Goal: Contribute content: Add original content to the website for others to see

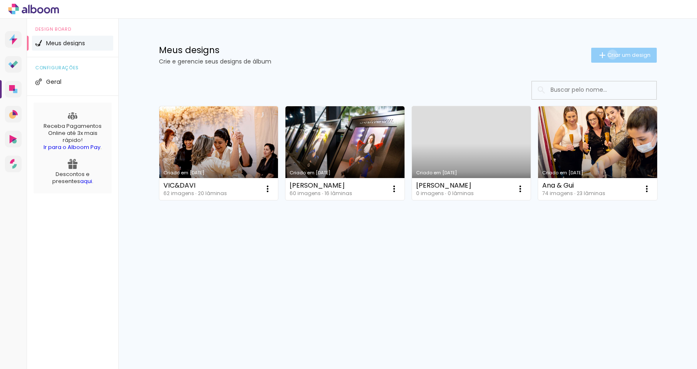
click at [610, 54] on span "Criar um design" at bounding box center [628, 54] width 43 height 5
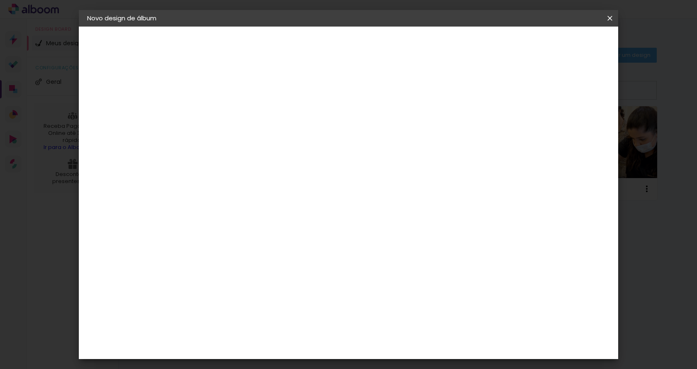
click at [223, 113] on input at bounding box center [223, 111] width 0 height 13
type input "[PERSON_NAME] & [PERSON_NAME]"
type paper-input "[PERSON_NAME] & [PERSON_NAME]"
click at [0, 0] on slot "Avançar" at bounding box center [0, 0] width 0 height 0
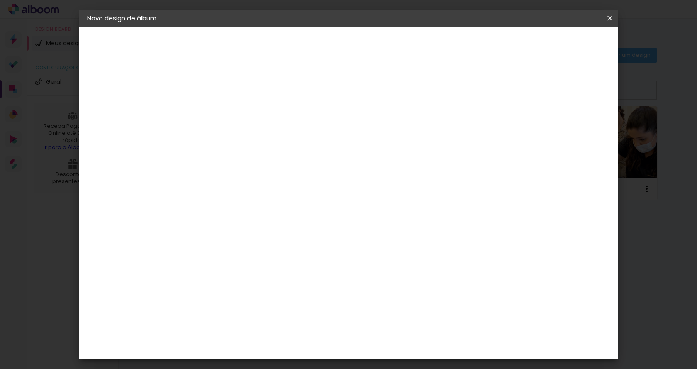
click at [0, 0] on slot "Avançar" at bounding box center [0, 0] width 0 height 0
click at [255, 139] on input "text" at bounding box center [239, 144] width 32 height 13
click at [431, 135] on paper-item "Padrão" at bounding box center [402, 137] width 166 height 17
type input "Padrão"
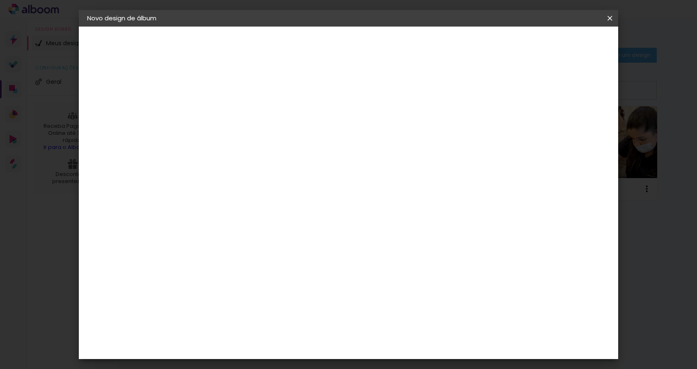
click at [324, 134] on input "Padrão" at bounding box center [274, 136] width 102 height 13
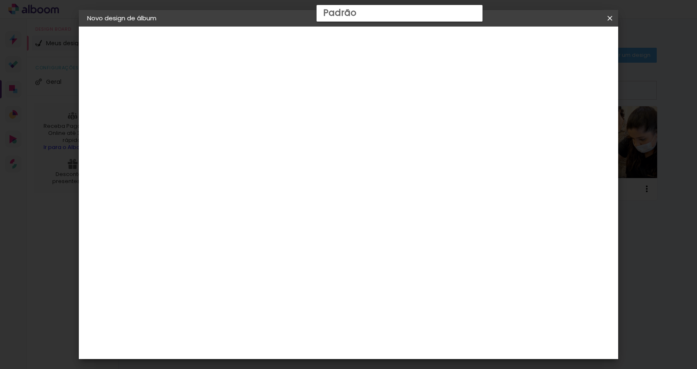
click at [279, 363] on span "30 × 30" at bounding box center [259, 374] width 39 height 22
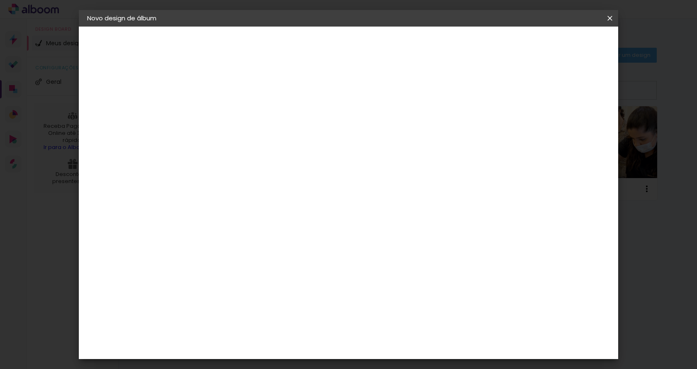
scroll to position [278, 0]
click at [0, 0] on slot "Avançar" at bounding box center [0, 0] width 0 height 0
click at [233, 78] on div "mm Mostrar sangria 30.3 cm Largura da página 30.5 cm Altura 60.6 cm Largura da …" at bounding box center [383, 62] width 392 height 70
click at [511, 90] on div at bounding box center [506, 89] width 7 height 7
type paper-checkbox "on"
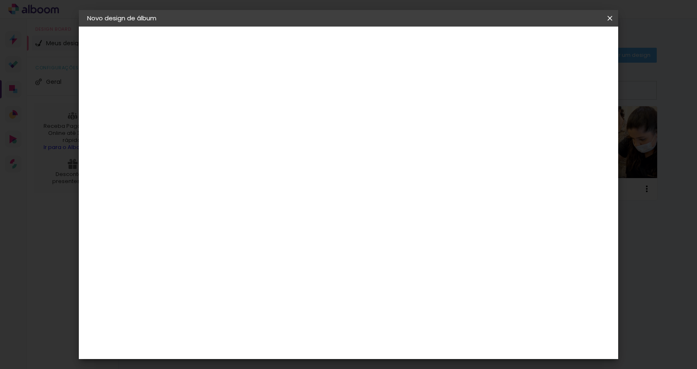
click at [511, 90] on div at bounding box center [506, 89] width 7 height 7
click at [558, 45] on span "Iniciar design" at bounding box center [539, 44] width 38 height 6
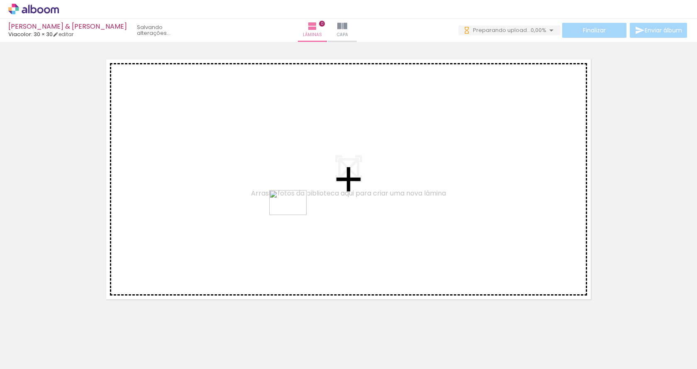
drag, startPoint x: 126, startPoint y: 347, endPoint x: 294, endPoint y: 217, distance: 212.7
click at [295, 214] on quentale-workspace at bounding box center [348, 184] width 697 height 369
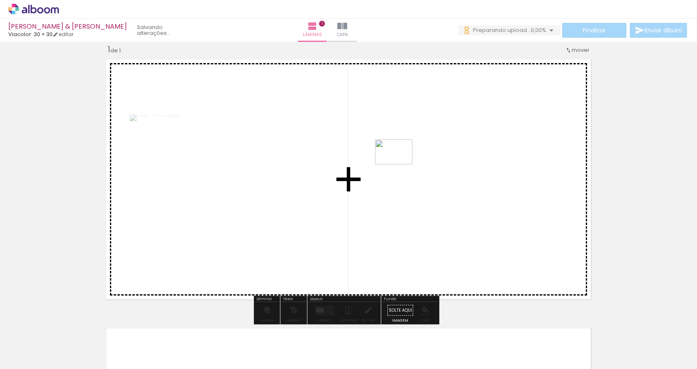
drag, startPoint x: 214, startPoint y: 344, endPoint x: 430, endPoint y: 140, distance: 297.7
click at [430, 140] on quentale-workspace at bounding box center [348, 184] width 697 height 369
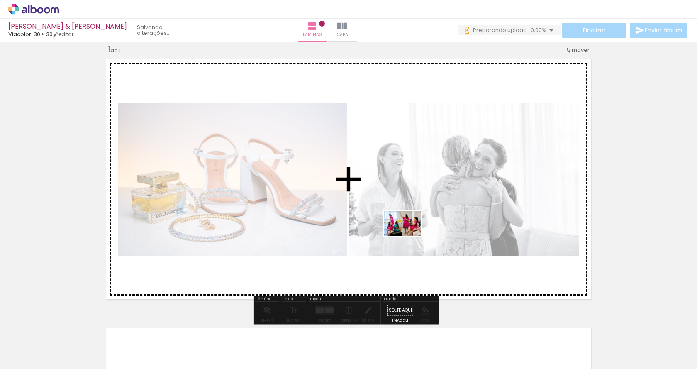
drag, startPoint x: 86, startPoint y: 349, endPoint x: 409, endPoint y: 236, distance: 342.3
click at [409, 236] on quentale-workspace at bounding box center [348, 184] width 697 height 369
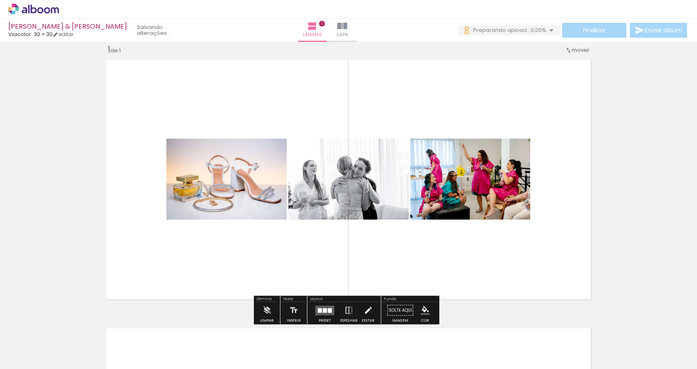
click at [323, 311] on div at bounding box center [325, 310] width 4 height 5
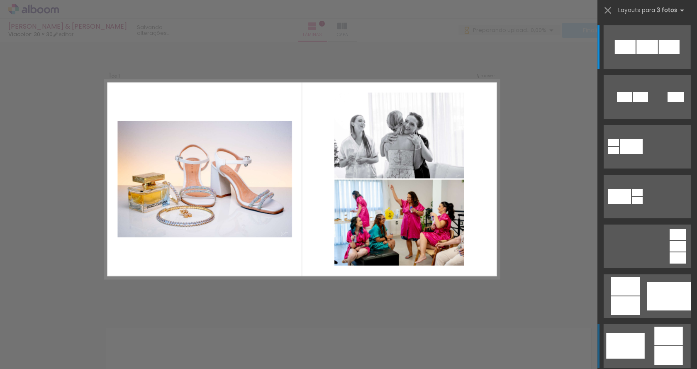
click at [634, 341] on div at bounding box center [625, 346] width 39 height 26
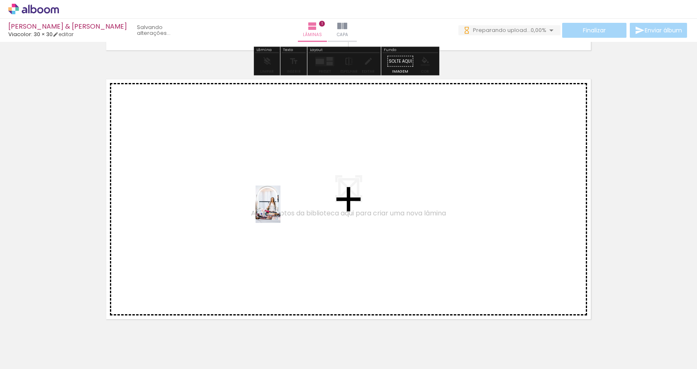
drag, startPoint x: 176, startPoint y: 345, endPoint x: 280, endPoint y: 210, distance: 169.9
click at [280, 210] on quentale-workspace at bounding box center [348, 184] width 697 height 369
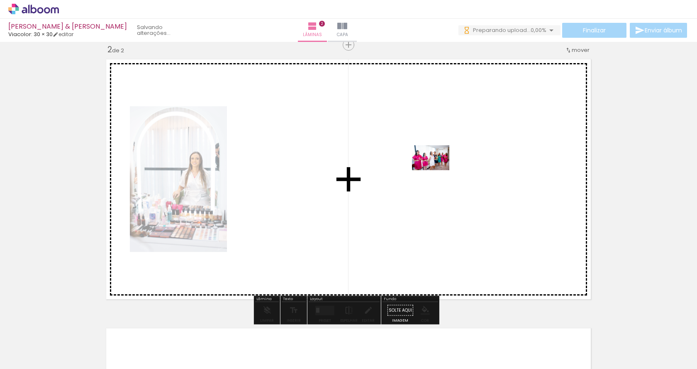
drag, startPoint x: 272, startPoint y: 348, endPoint x: 439, endPoint y: 168, distance: 245.3
click at [439, 168] on quentale-workspace at bounding box center [348, 184] width 697 height 369
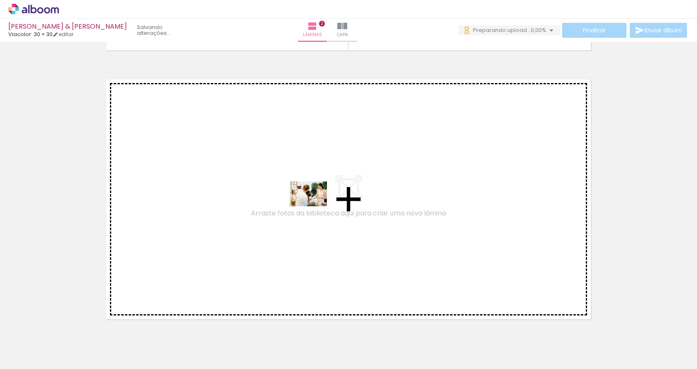
drag, startPoint x: 319, startPoint y: 345, endPoint x: 314, endPoint y: 206, distance: 139.4
click at [314, 206] on quentale-workspace at bounding box center [348, 184] width 697 height 369
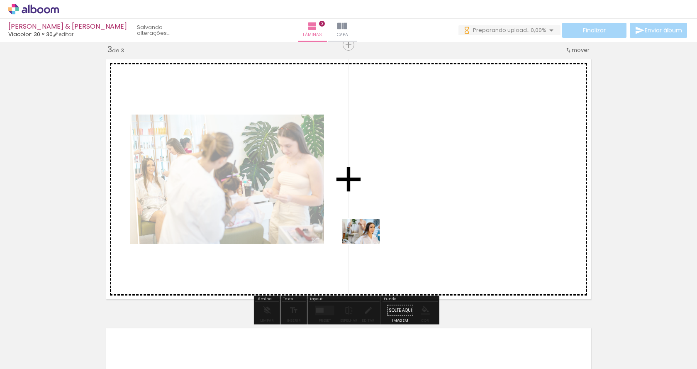
drag, startPoint x: 415, startPoint y: 347, endPoint x: 367, endPoint y: 244, distance: 113.5
click at [367, 244] on quentale-workspace at bounding box center [348, 184] width 697 height 369
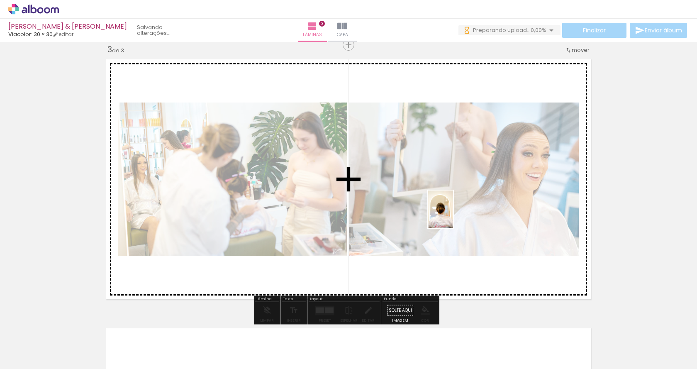
drag, startPoint x: 459, startPoint y: 353, endPoint x: 453, endPoint y: 215, distance: 138.2
click at [453, 215] on quentale-workspace at bounding box center [348, 184] width 697 height 369
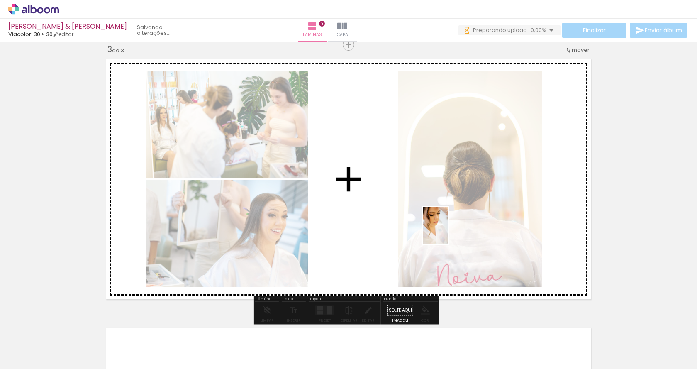
drag, startPoint x: 502, startPoint y: 344, endPoint x: 447, endPoint y: 230, distance: 125.9
click at [447, 230] on quentale-workspace at bounding box center [348, 184] width 697 height 369
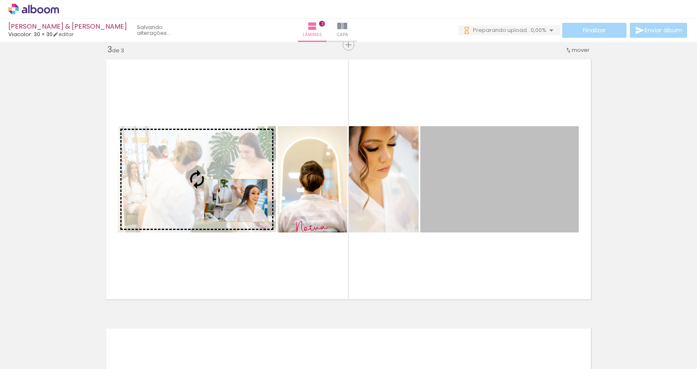
drag, startPoint x: 493, startPoint y: 202, endPoint x: 223, endPoint y: 201, distance: 270.8
click at [0, 0] on slot at bounding box center [0, 0] width 0 height 0
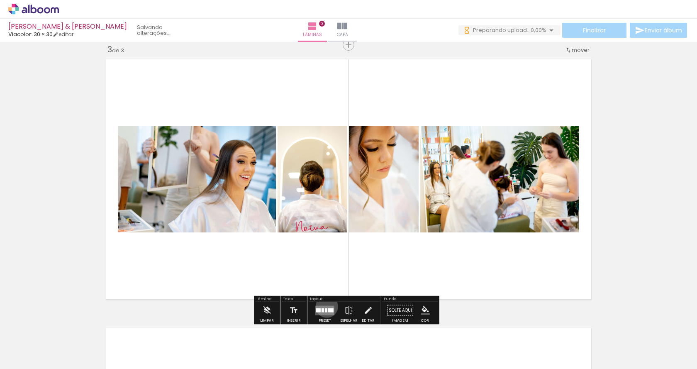
click at [325, 306] on quentale-layouter at bounding box center [324, 310] width 19 height 10
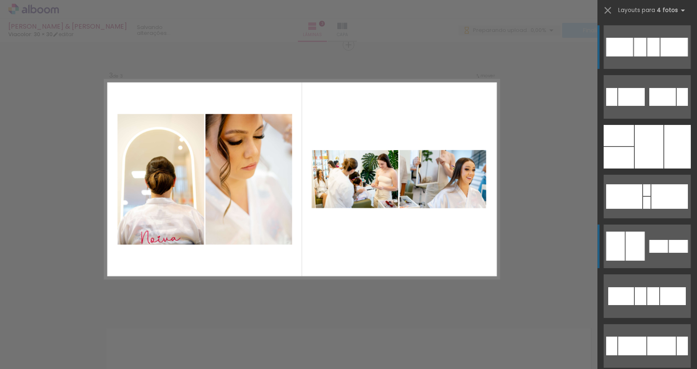
click at [649, 246] on div at bounding box center [658, 246] width 19 height 13
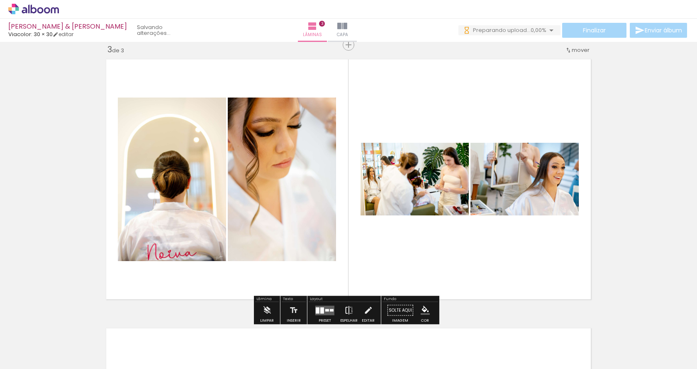
click at [350, 311] on iron-icon at bounding box center [348, 310] width 9 height 17
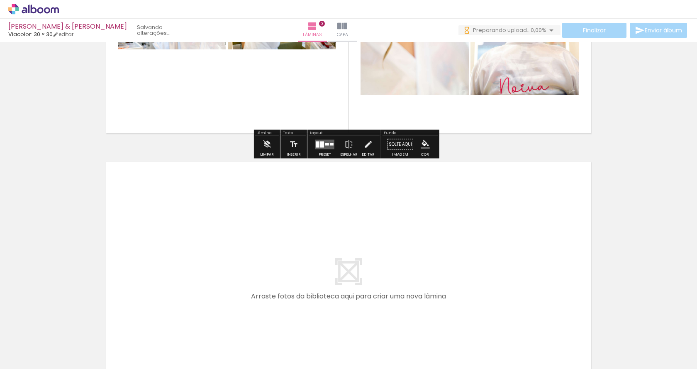
scroll to position [755, 0]
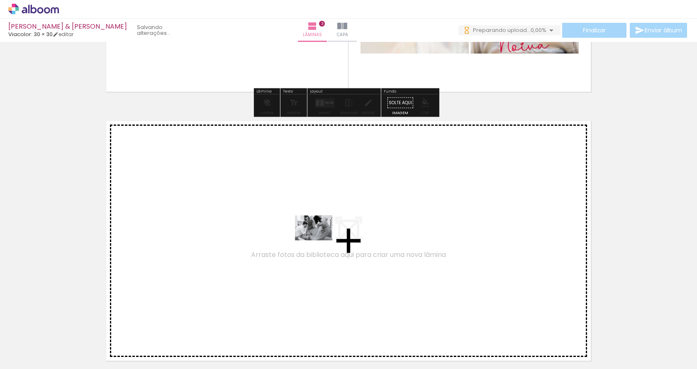
drag, startPoint x: 366, startPoint y: 340, endPoint x: 320, endPoint y: 240, distance: 110.2
click at [320, 240] on quentale-workspace at bounding box center [348, 184] width 697 height 369
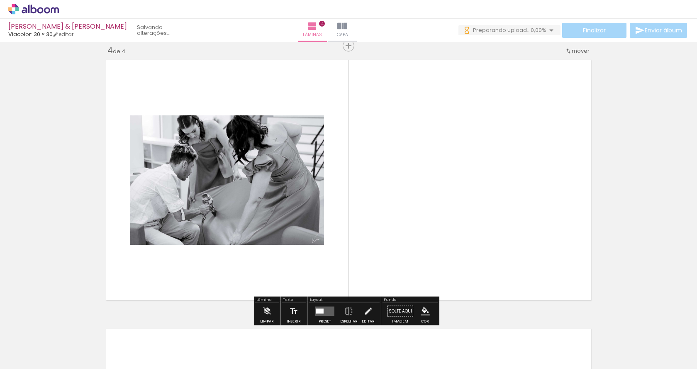
scroll to position [817, 0]
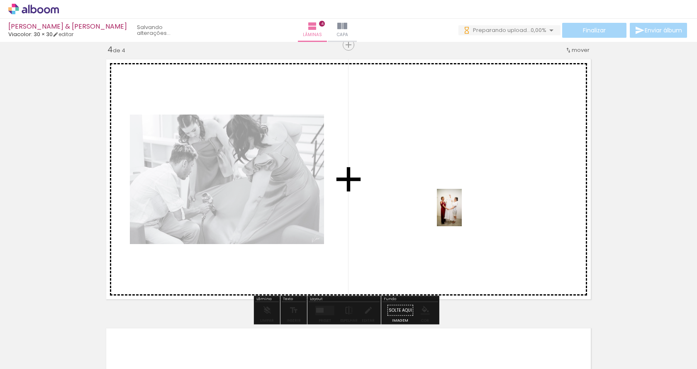
drag, startPoint x: 549, startPoint y: 347, endPoint x: 461, endPoint y: 214, distance: 159.1
click at [461, 214] on quentale-workspace at bounding box center [348, 184] width 697 height 369
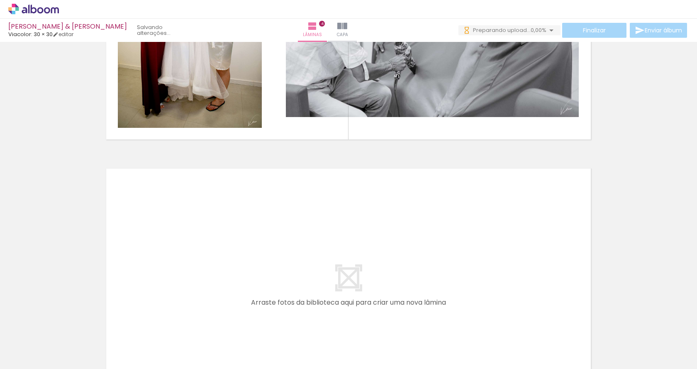
scroll to position [894, 0]
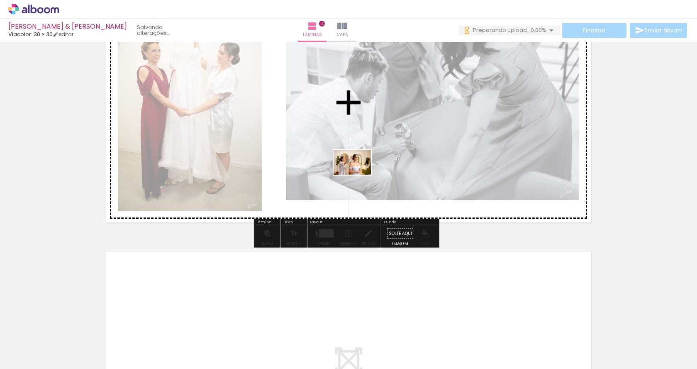
drag, startPoint x: 226, startPoint y: 346, endPoint x: 371, endPoint y: 155, distance: 239.7
click at [371, 155] on quentale-workspace at bounding box center [348, 184] width 697 height 369
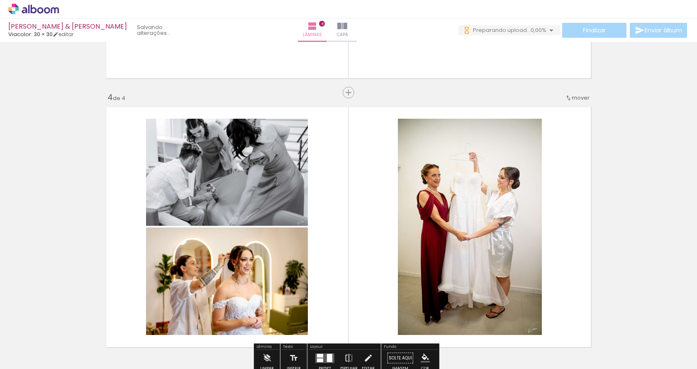
scroll to position [811, 0]
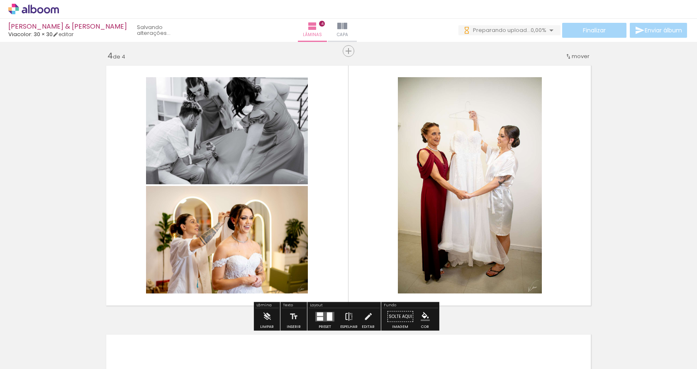
click at [348, 314] on iron-icon at bounding box center [348, 316] width 9 height 17
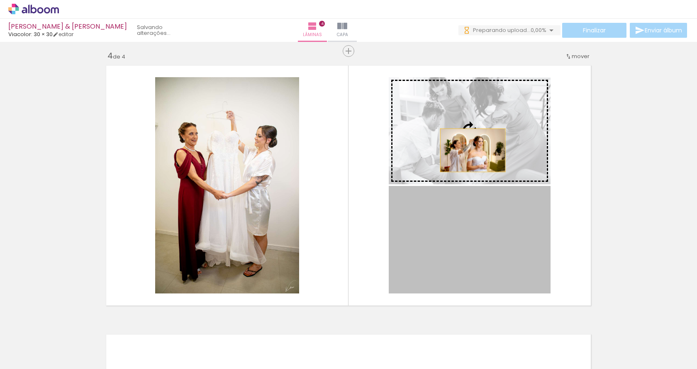
drag, startPoint x: 457, startPoint y: 262, endPoint x: 469, endPoint y: 140, distance: 122.5
click at [0, 0] on slot at bounding box center [0, 0] width 0 height 0
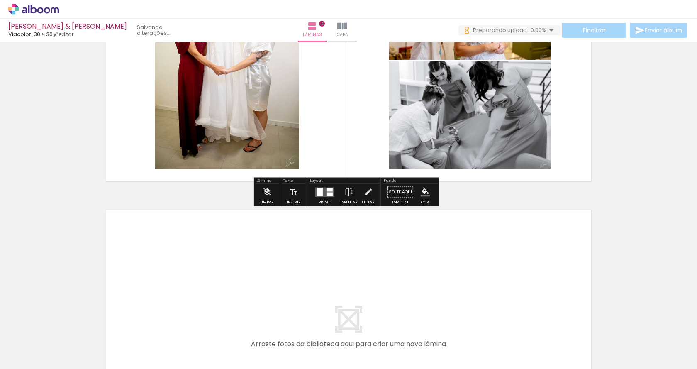
scroll to position [1101, 0]
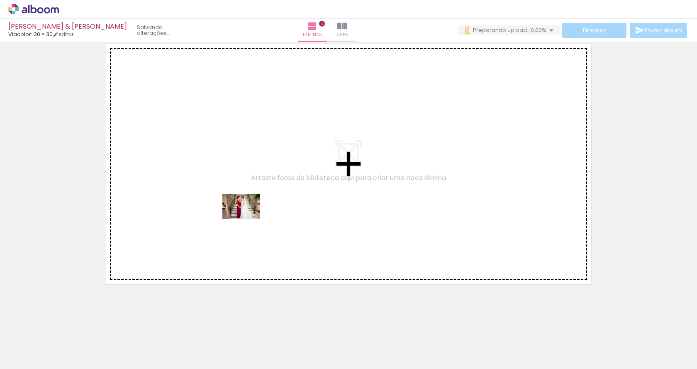
drag, startPoint x: 272, startPoint y: 345, endPoint x: 245, endPoint y: 211, distance: 137.1
click at [245, 211] on quentale-workspace at bounding box center [348, 184] width 697 height 369
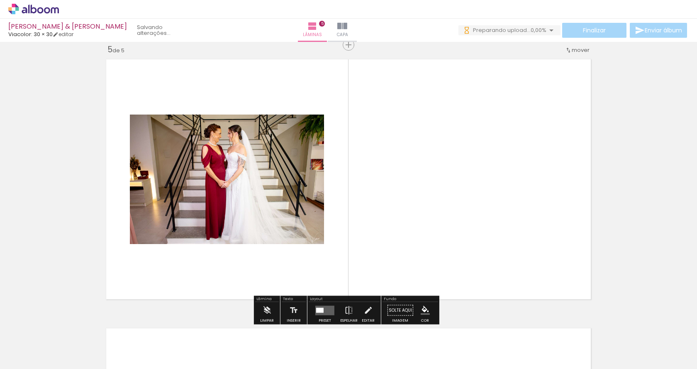
scroll to position [1086, 0]
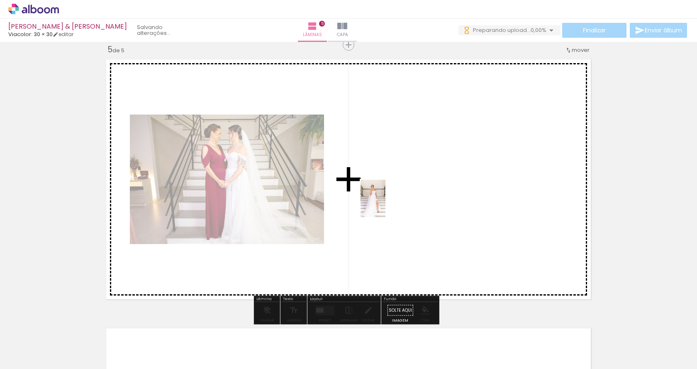
drag, startPoint x: 360, startPoint y: 344, endPoint x: 385, endPoint y: 204, distance: 141.9
click at [385, 204] on quentale-workspace at bounding box center [348, 184] width 697 height 369
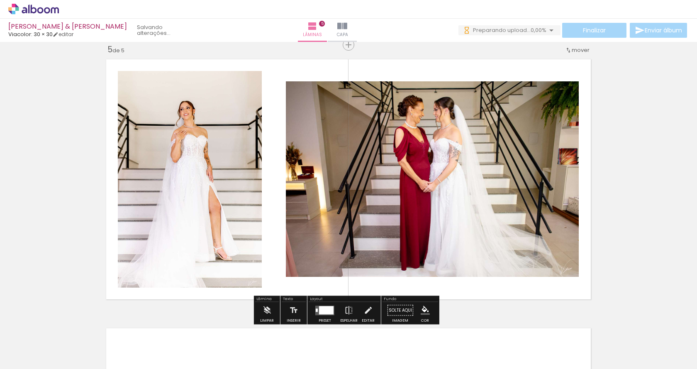
click at [325, 313] on div at bounding box center [326, 310] width 15 height 8
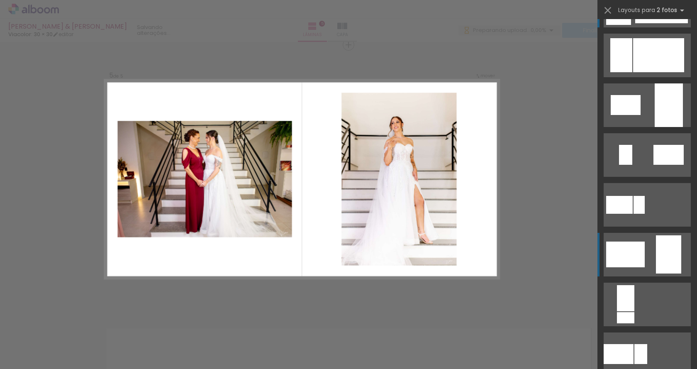
scroll to position [0, 0]
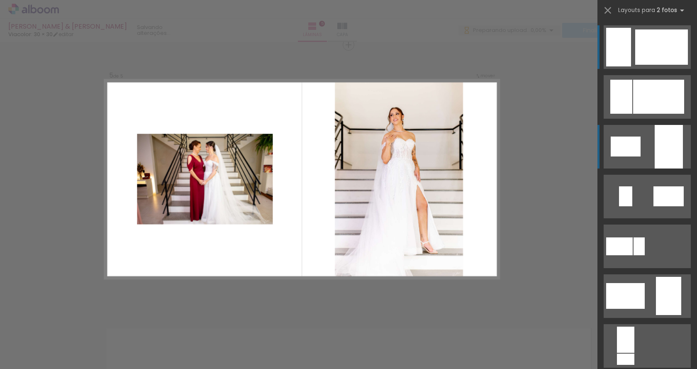
click at [644, 146] on quentale-layouter at bounding box center [646, 147] width 87 height 44
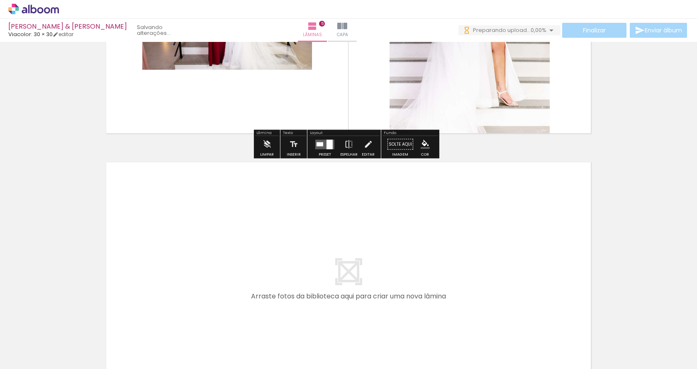
scroll to position [1370, 0]
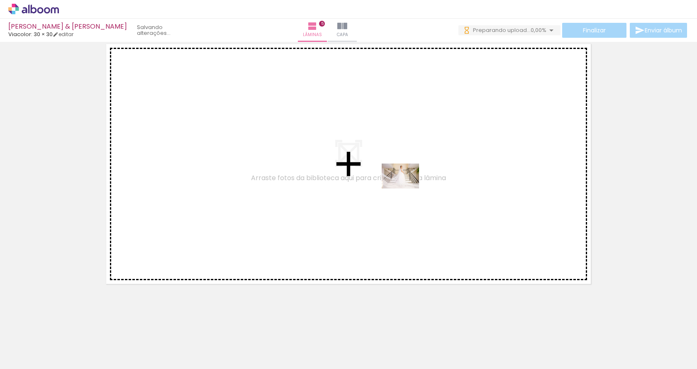
drag, startPoint x: 406, startPoint y: 348, endPoint x: 406, endPoint y: 188, distance: 159.6
click at [406, 188] on quentale-workspace at bounding box center [348, 184] width 697 height 369
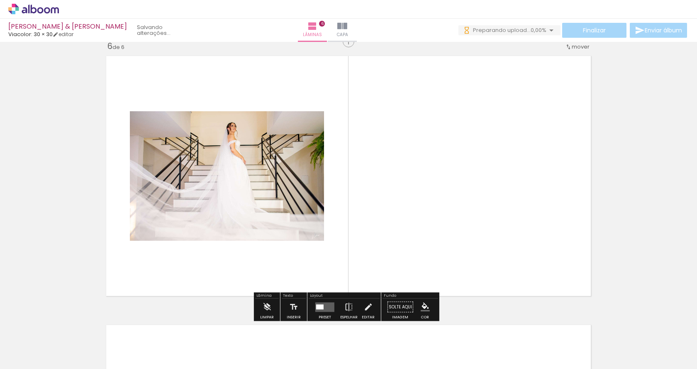
scroll to position [1354, 0]
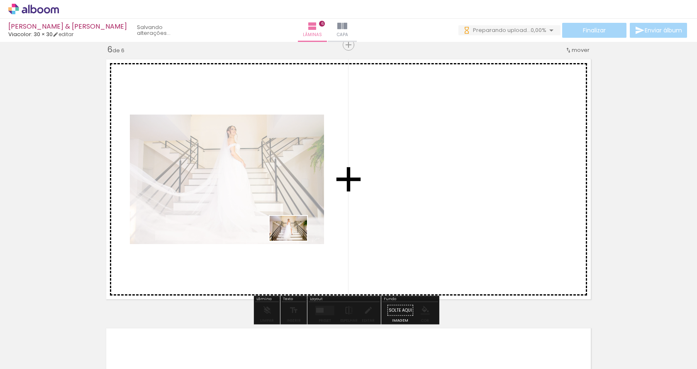
drag, startPoint x: 319, startPoint y: 343, endPoint x: 294, endPoint y: 240, distance: 105.8
click at [294, 240] on quentale-workspace at bounding box center [348, 184] width 697 height 369
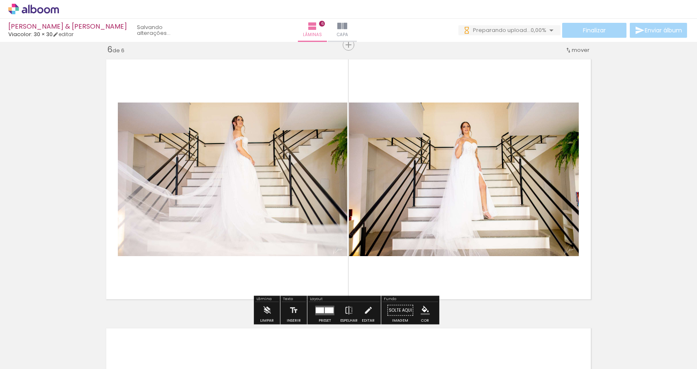
click at [313, 311] on div at bounding box center [324, 310] width 22 height 17
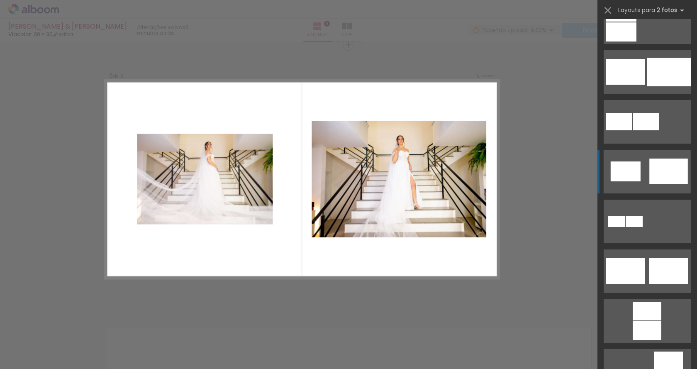
scroll to position [207, 0]
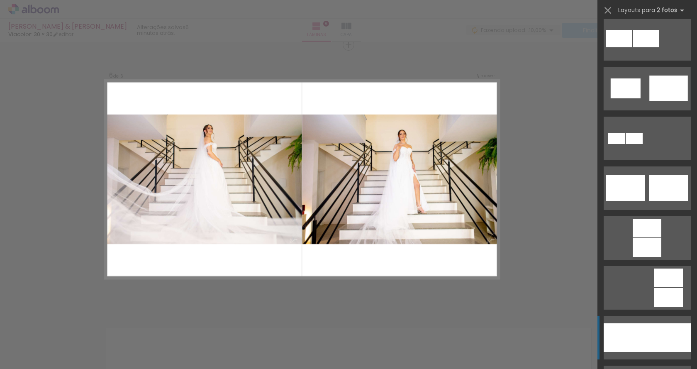
click at [638, 337] on div at bounding box center [625, 337] width 44 height 29
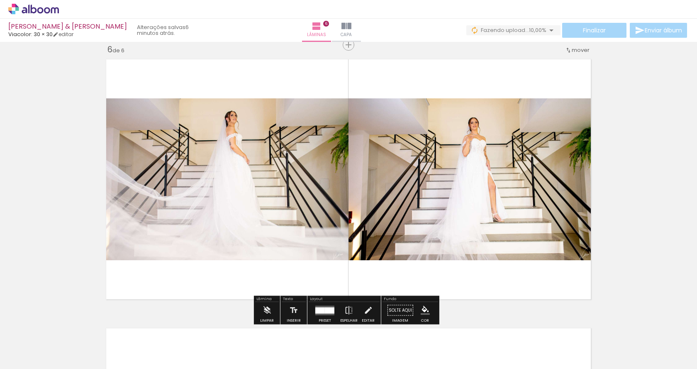
click at [319, 306] on quentale-layouter at bounding box center [324, 310] width 19 height 10
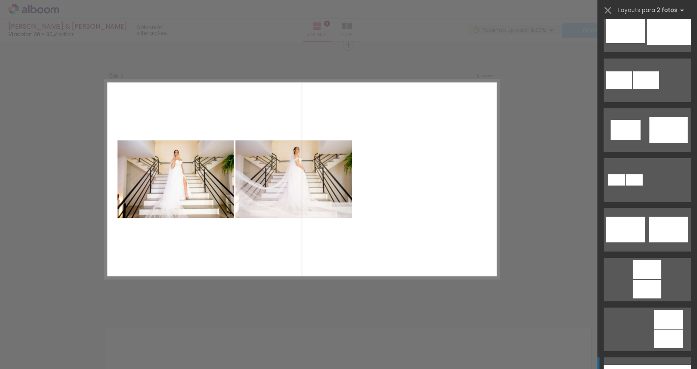
scroll to position [0, 0]
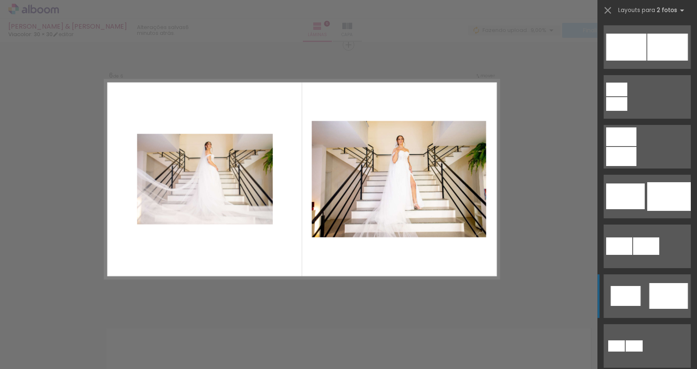
click at [627, 295] on div at bounding box center [625, 296] width 30 height 20
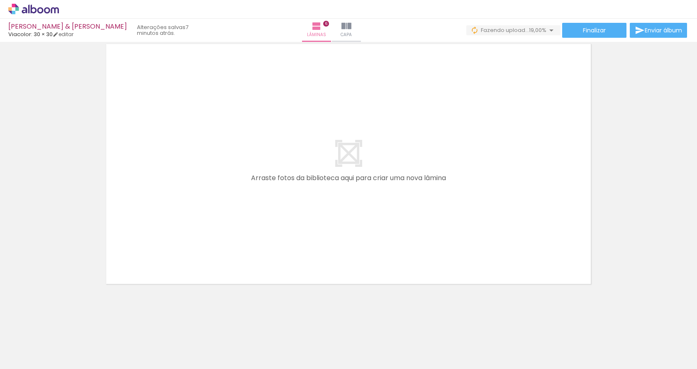
scroll to position [0, 3316]
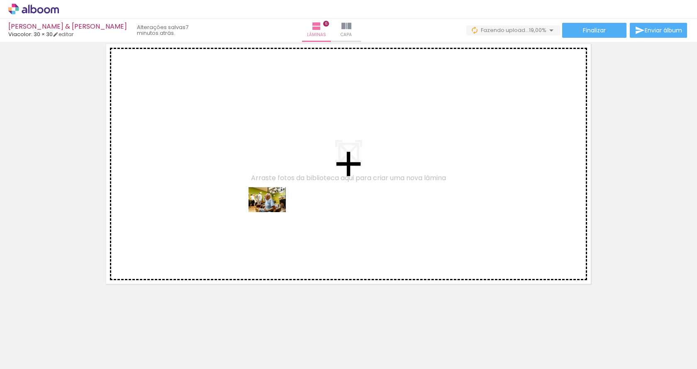
drag, startPoint x: 298, startPoint y: 344, endPoint x: 273, endPoint y: 212, distance: 134.2
click at [273, 212] on quentale-workspace at bounding box center [348, 184] width 697 height 369
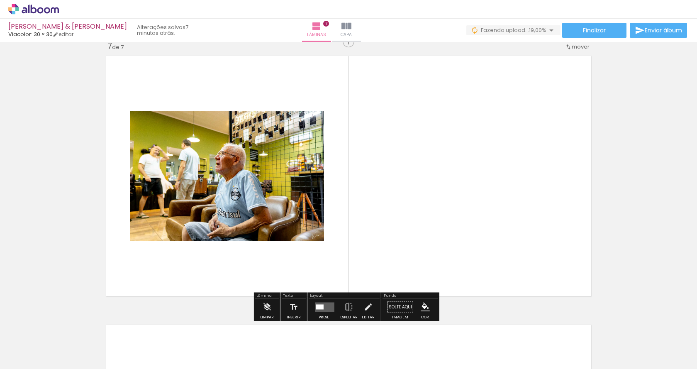
scroll to position [1623, 0]
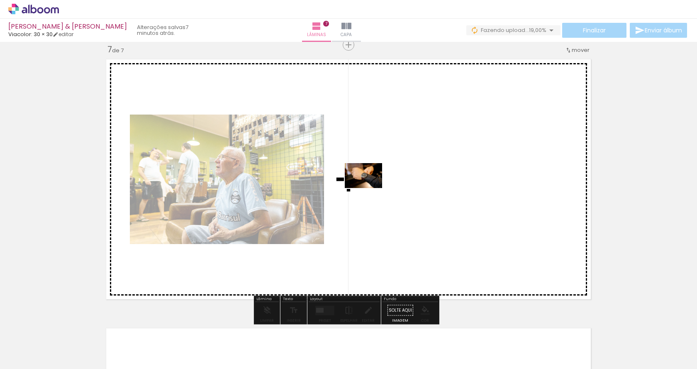
drag, startPoint x: 340, startPoint y: 351, endPoint x: 369, endPoint y: 188, distance: 165.6
click at [369, 188] on quentale-workspace at bounding box center [348, 184] width 697 height 369
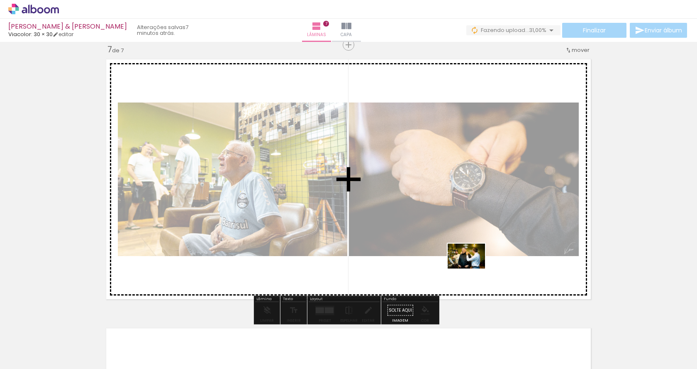
drag, startPoint x: 490, startPoint y: 348, endPoint x: 472, endPoint y: 268, distance: 81.5
click at [472, 268] on quentale-workspace at bounding box center [348, 184] width 697 height 369
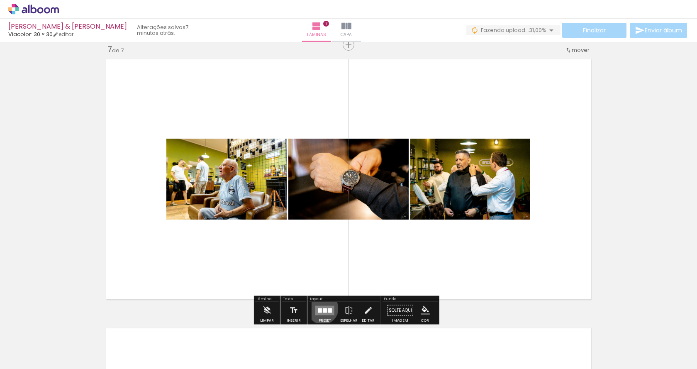
click at [323, 308] on div at bounding box center [325, 310] width 4 height 5
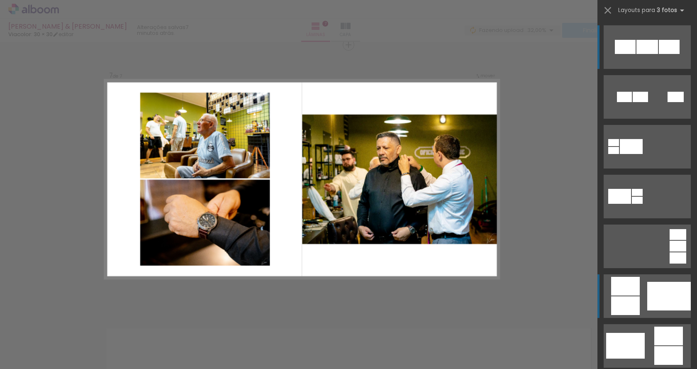
click at [631, 282] on div at bounding box center [625, 286] width 29 height 19
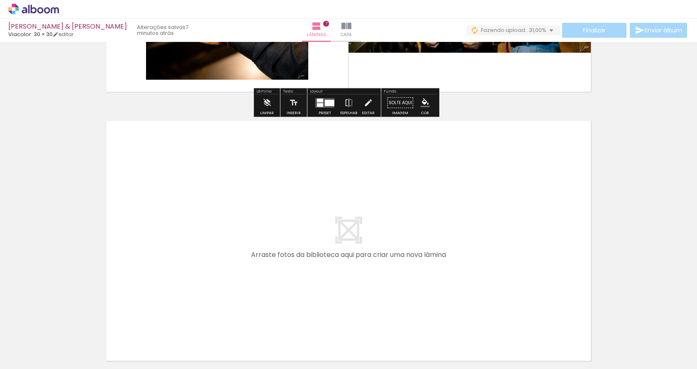
scroll to position [1907, 0]
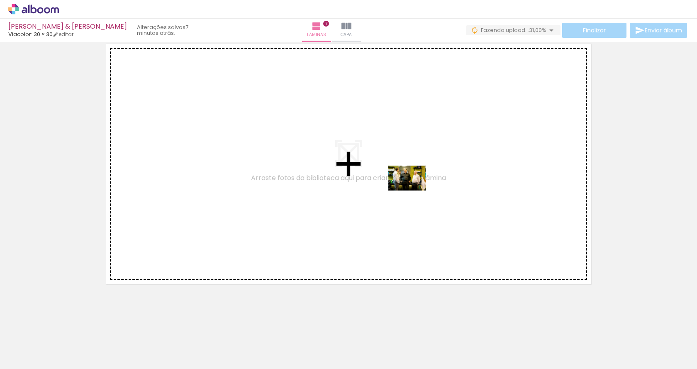
drag, startPoint x: 441, startPoint y: 346, endPoint x: 408, endPoint y: 186, distance: 163.3
click at [408, 186] on quentale-workspace at bounding box center [348, 184] width 697 height 369
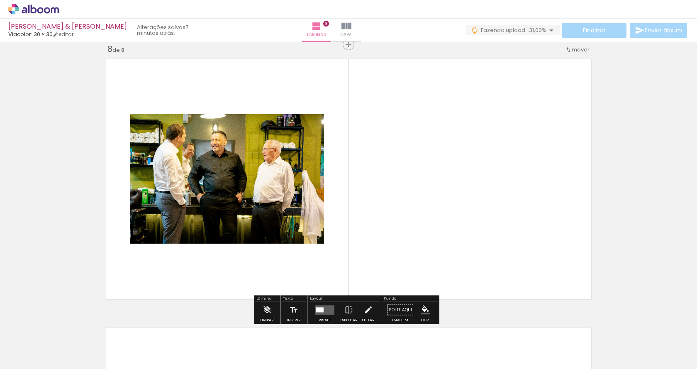
scroll to position [1892, 0]
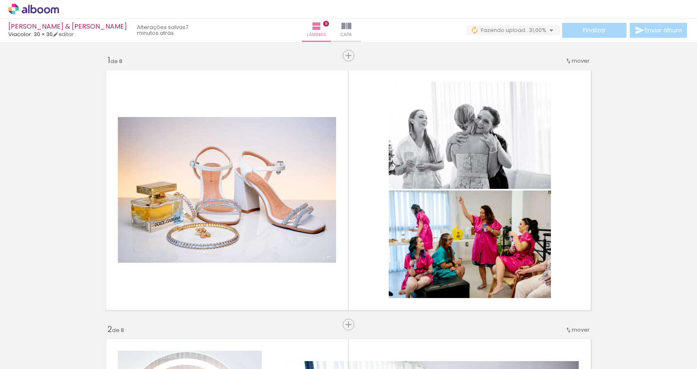
drag, startPoint x: 0, startPoint y: 0, endPoint x: 406, endPoint y: 205, distance: 454.5
click at [406, 205] on quentale-workspace at bounding box center [348, 184] width 697 height 369
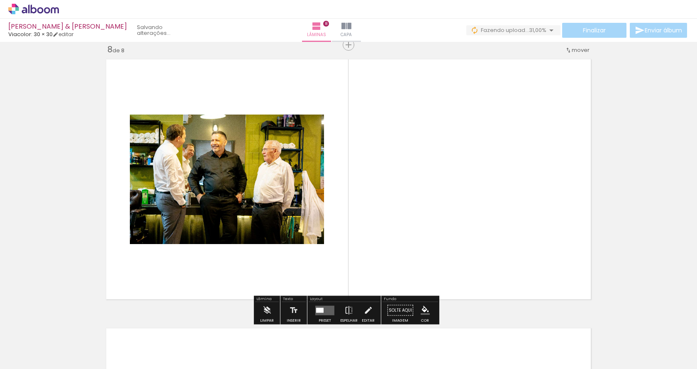
scroll to position [0, 3316]
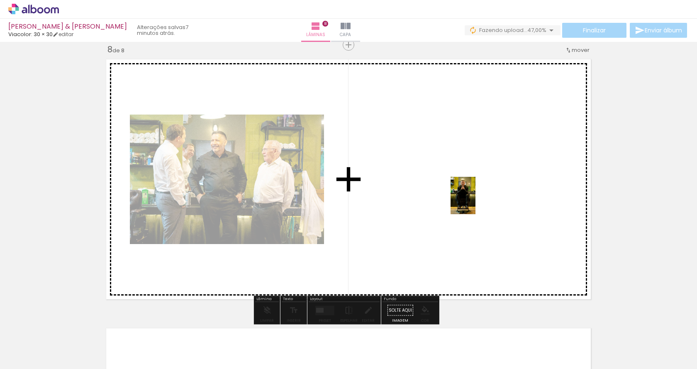
drag, startPoint x: 576, startPoint y: 341, endPoint x: 468, endPoint y: 192, distance: 183.9
click at [468, 192] on quentale-workspace at bounding box center [348, 184] width 697 height 369
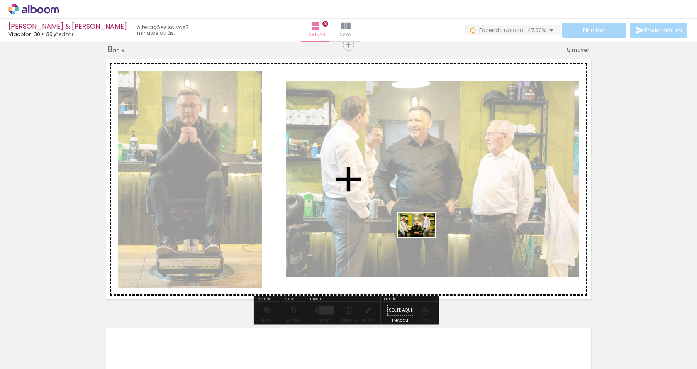
drag, startPoint x: 524, startPoint y: 347, endPoint x: 423, endPoint y: 237, distance: 149.3
click at [423, 237] on quentale-workspace at bounding box center [348, 184] width 697 height 369
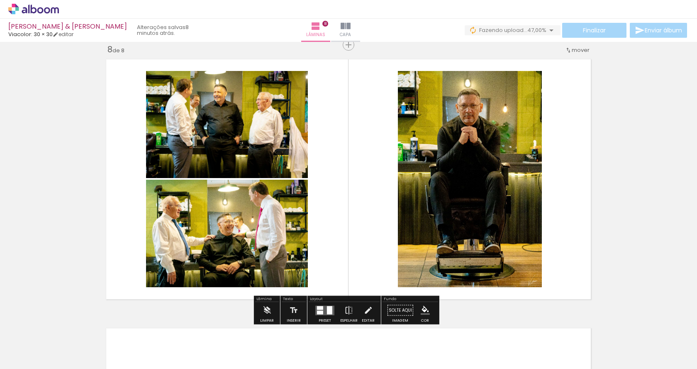
scroll to position [2099, 0]
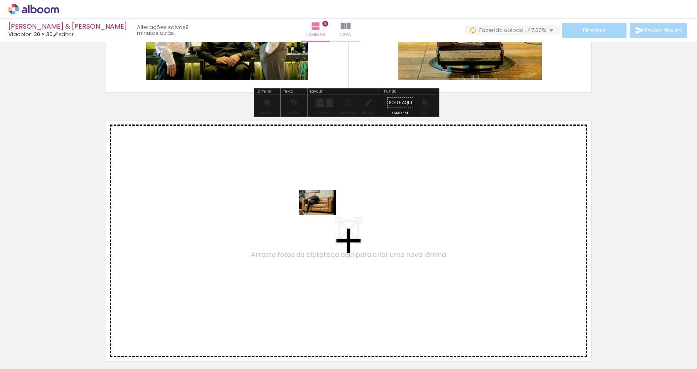
drag, startPoint x: 381, startPoint y: 345, endPoint x: 323, endPoint y: 215, distance: 142.4
click at [323, 215] on quentale-workspace at bounding box center [348, 184] width 697 height 369
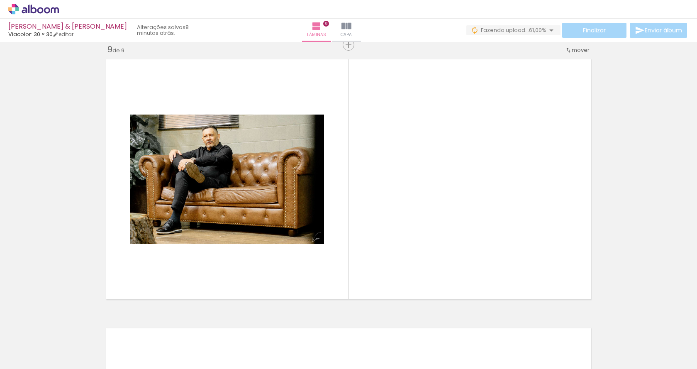
scroll to position [0, 253]
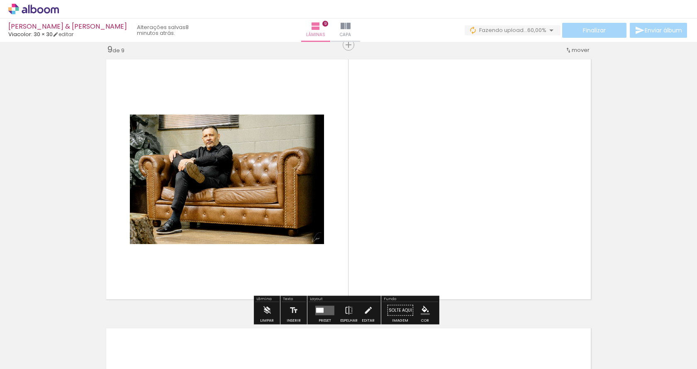
click at [321, 307] on quentale-layouter at bounding box center [324, 310] width 19 height 10
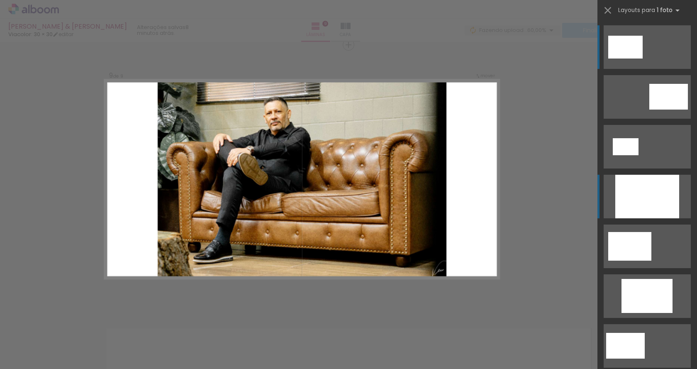
click at [644, 207] on div at bounding box center [647, 197] width 64 height 44
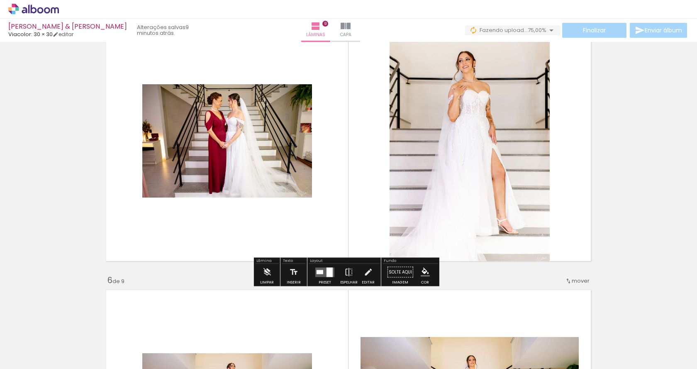
scroll to position [1331, 0]
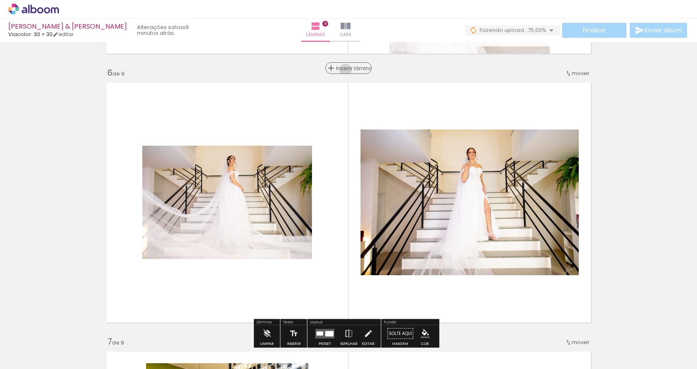
click at [342, 70] on span "Inserir lâmina" at bounding box center [352, 68] width 32 height 5
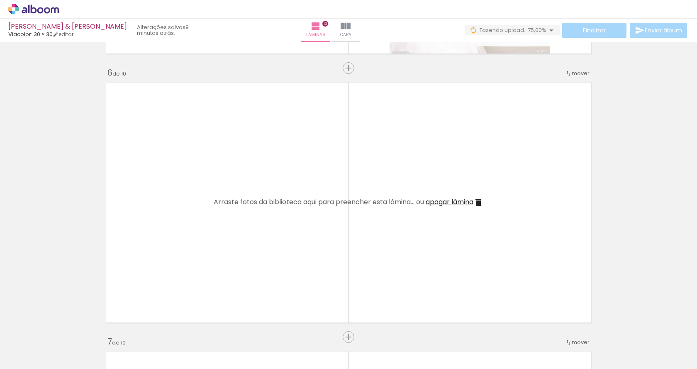
scroll to position [1538, 0]
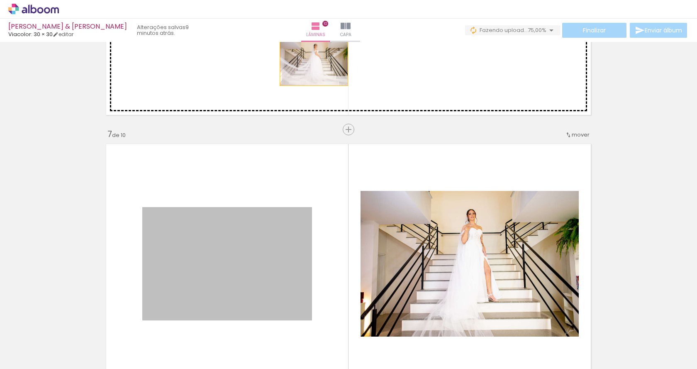
drag, startPoint x: 252, startPoint y: 255, endPoint x: 311, endPoint y: 63, distance: 201.6
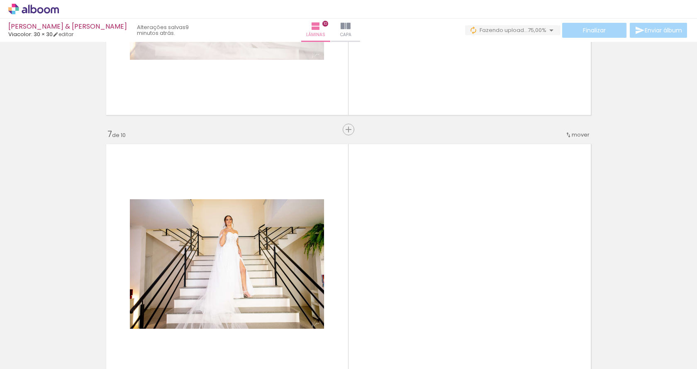
scroll to position [1372, 0]
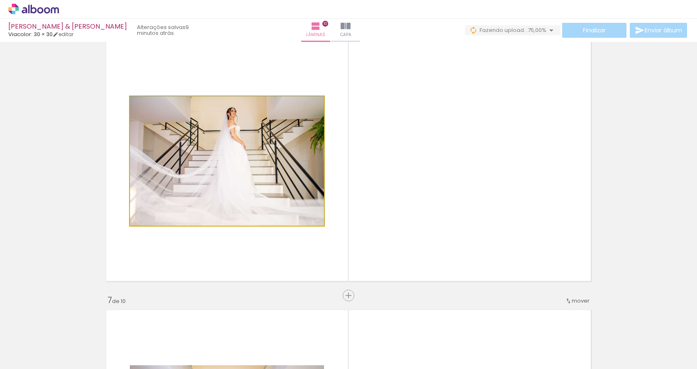
click at [258, 151] on quentale-photo at bounding box center [227, 160] width 194 height 129
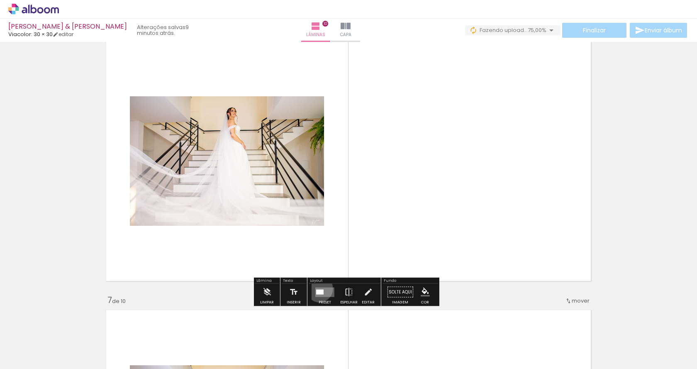
drag, startPoint x: 317, startPoint y: 288, endPoint x: 343, endPoint y: 287, distance: 25.7
click at [318, 288] on quentale-layouter at bounding box center [324, 292] width 19 height 10
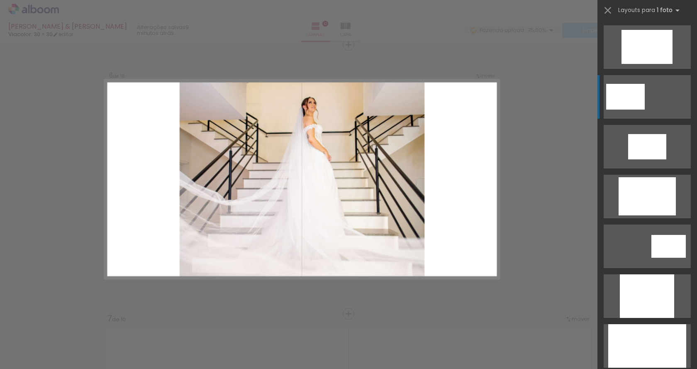
scroll to position [332, 0]
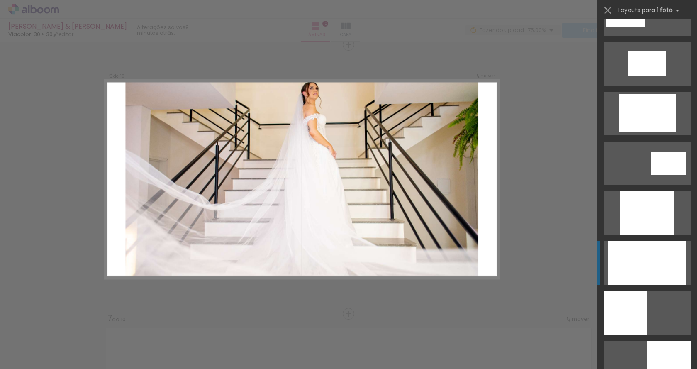
click at [643, 261] on div at bounding box center [647, 263] width 78 height 44
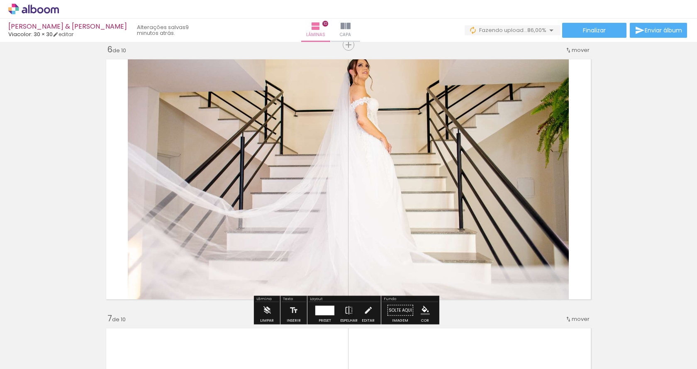
click at [329, 179] on quentale-photo at bounding box center [348, 179] width 441 height 248
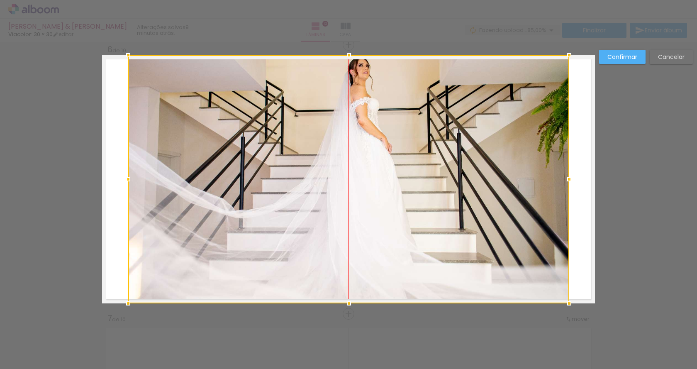
drag, startPoint x: 335, startPoint y: 175, endPoint x: 334, endPoint y: 186, distance: 11.2
click at [334, 186] on div at bounding box center [348, 179] width 441 height 248
click at [314, 181] on div at bounding box center [348, 179] width 441 height 248
click at [291, 155] on div at bounding box center [348, 179] width 441 height 248
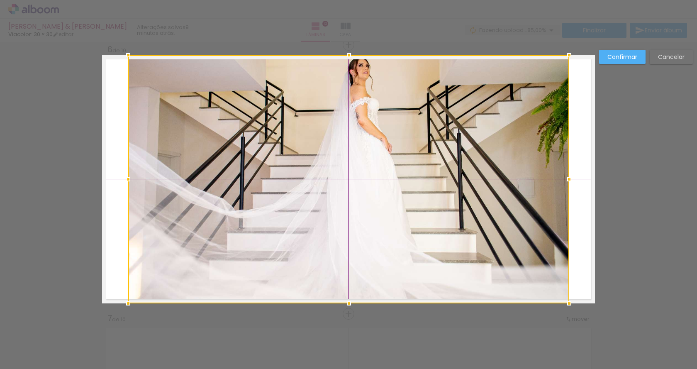
drag, startPoint x: 291, startPoint y: 155, endPoint x: 289, endPoint y: 183, distance: 28.3
click at [289, 178] on div at bounding box center [348, 179] width 441 height 248
drag, startPoint x: 291, startPoint y: 210, endPoint x: 290, endPoint y: 252, distance: 42.3
click at [290, 252] on div at bounding box center [348, 179] width 441 height 248
click at [405, 192] on div at bounding box center [348, 179] width 441 height 248
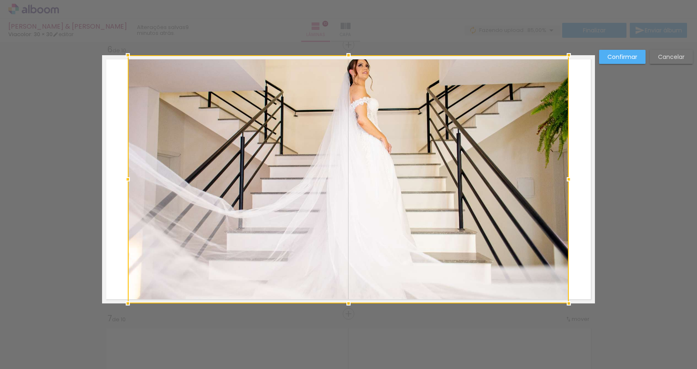
click at [405, 192] on div at bounding box center [348, 179] width 441 height 248
click at [0, 0] on slot "Cancelar" at bounding box center [0, 0] width 0 height 0
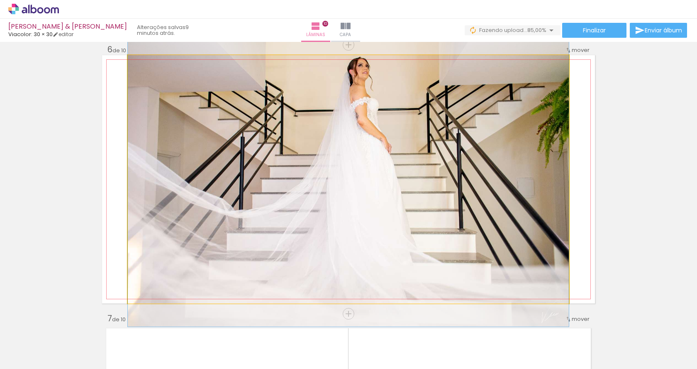
click at [420, 143] on quentale-photo at bounding box center [348, 179] width 441 height 248
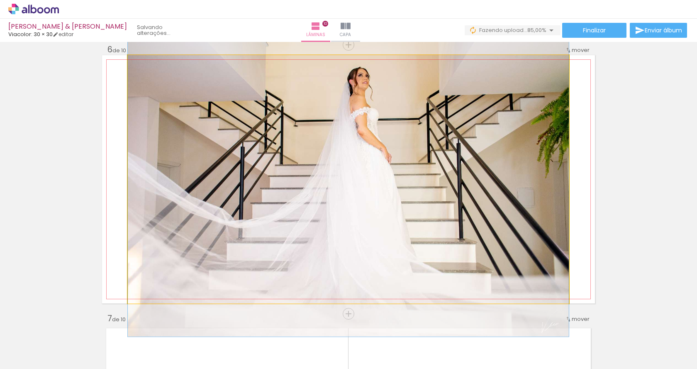
drag, startPoint x: 420, startPoint y: 143, endPoint x: 419, endPoint y: 153, distance: 10.0
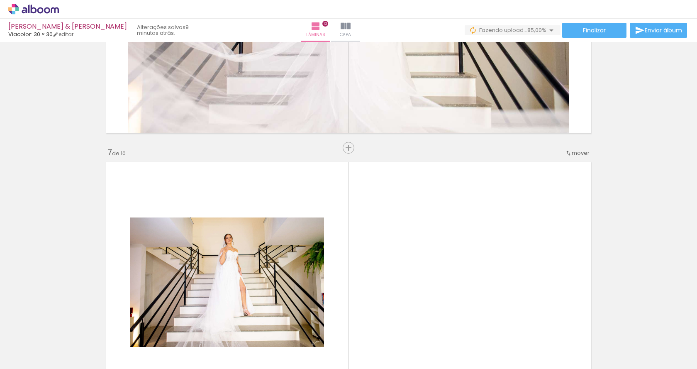
scroll to position [1644, 0]
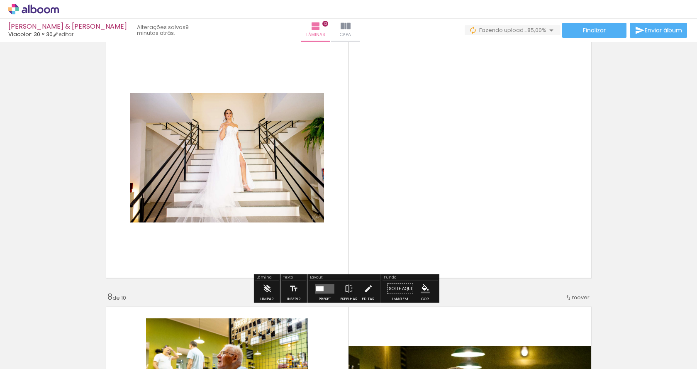
click at [253, 140] on quentale-photo at bounding box center [227, 157] width 194 height 129
click at [319, 289] on div at bounding box center [319, 288] width 7 height 5
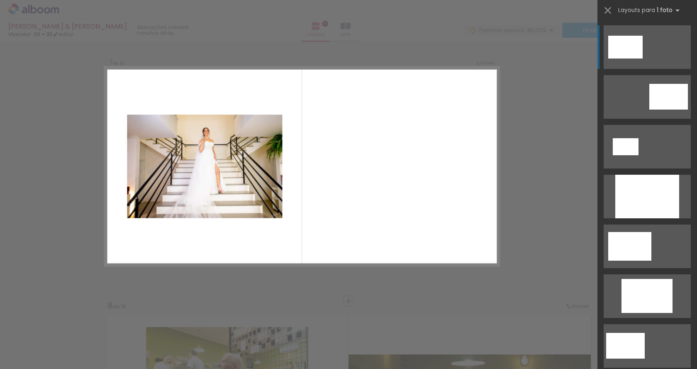
scroll to position [1623, 0]
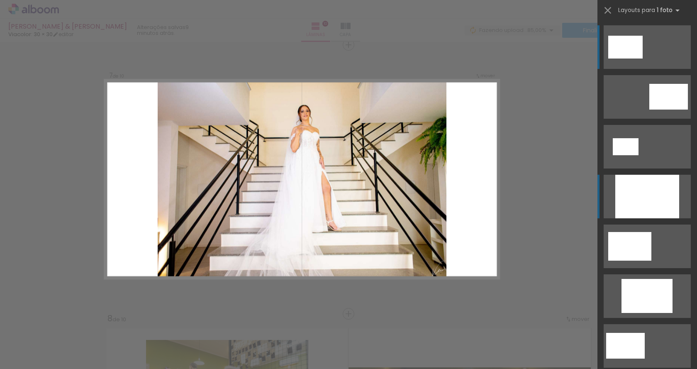
click at [633, 194] on div at bounding box center [647, 197] width 64 height 44
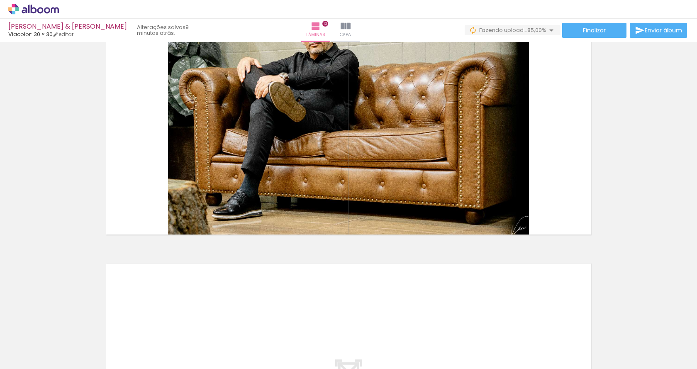
scroll to position [2713, 0]
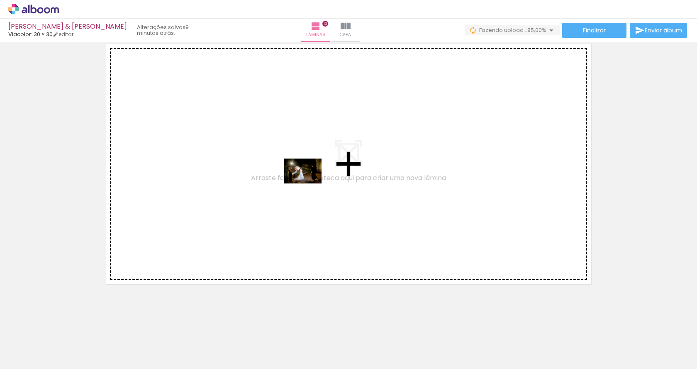
drag, startPoint x: 578, startPoint y: 347, endPoint x: 309, endPoint y: 183, distance: 314.9
click at [309, 183] on quentale-workspace at bounding box center [348, 184] width 697 height 369
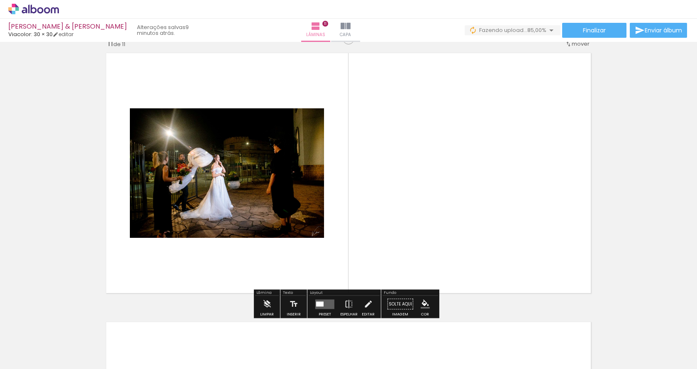
scroll to position [2698, 0]
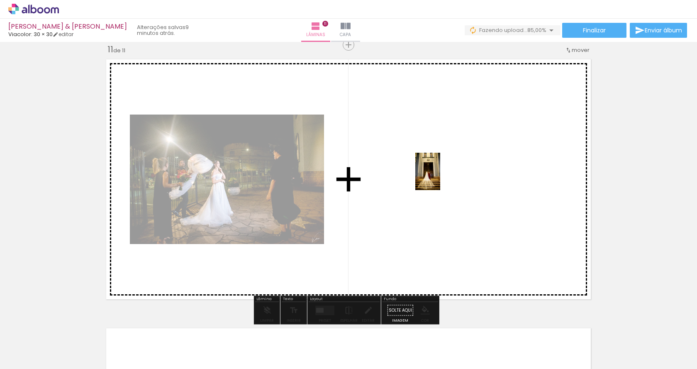
drag, startPoint x: 624, startPoint y: 347, endPoint x: 440, endPoint y: 177, distance: 250.6
click at [440, 177] on quentale-workspace at bounding box center [348, 184] width 697 height 369
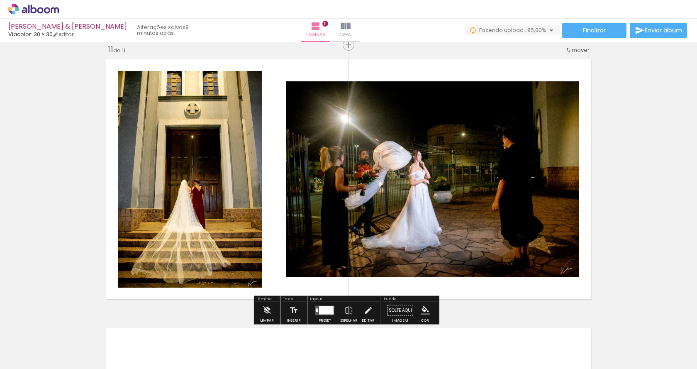
click at [322, 313] on div at bounding box center [326, 310] width 15 height 8
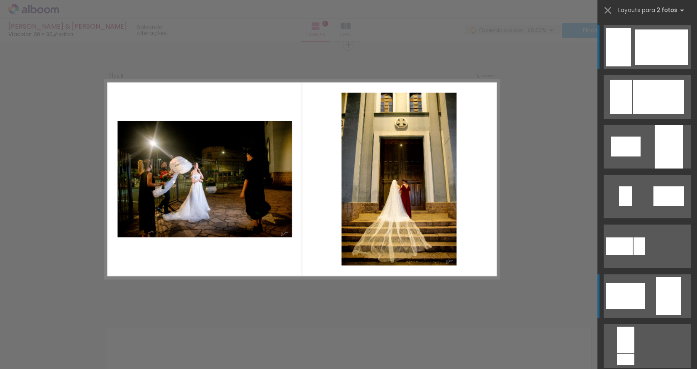
click at [640, 300] on div at bounding box center [625, 296] width 39 height 26
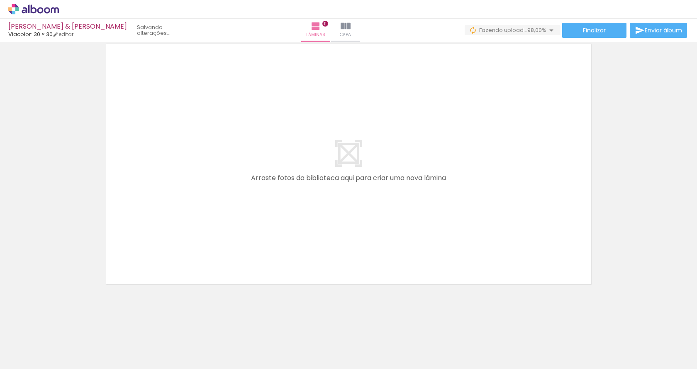
scroll to position [0, 3812]
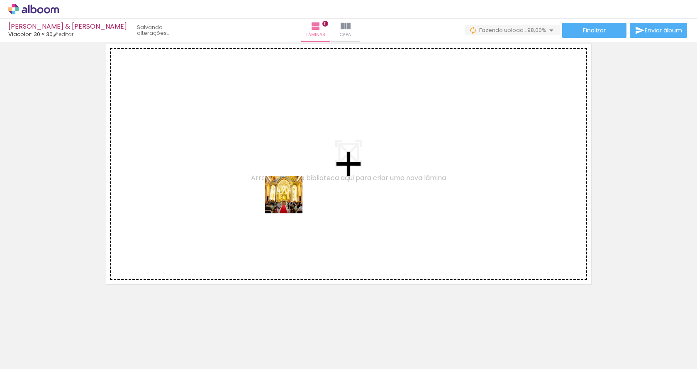
drag, startPoint x: 367, startPoint y: 346, endPoint x: 288, endPoint y: 194, distance: 171.4
click at [288, 194] on quentale-workspace at bounding box center [348, 184] width 697 height 369
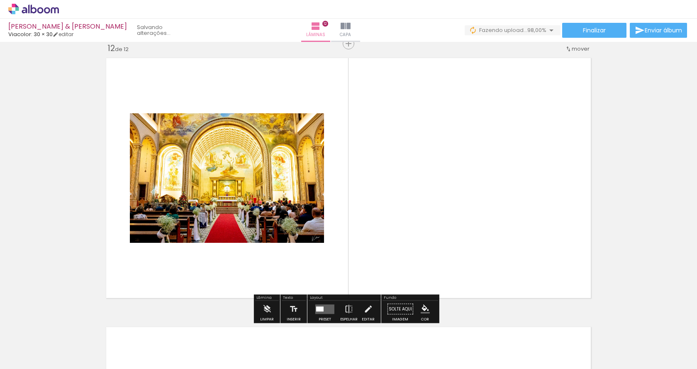
scroll to position [2966, 0]
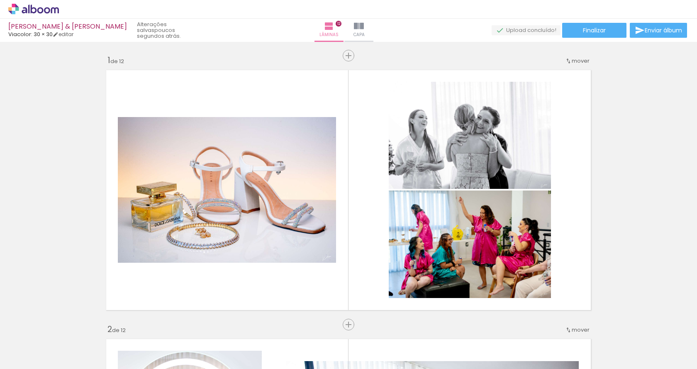
scroll to position [2966, 0]
